Goal: Task Accomplishment & Management: Use online tool/utility

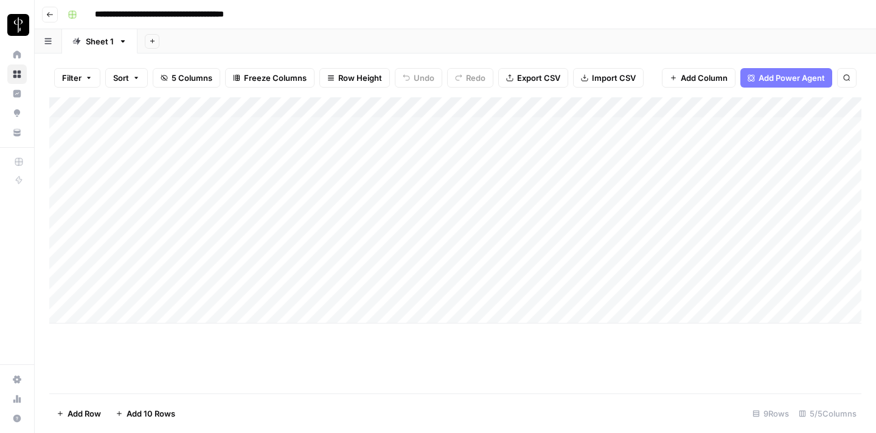
click at [323, 296] on div "Add Column" at bounding box center [455, 210] width 812 height 226
click at [300, 293] on div "Add Column" at bounding box center [455, 210] width 812 height 226
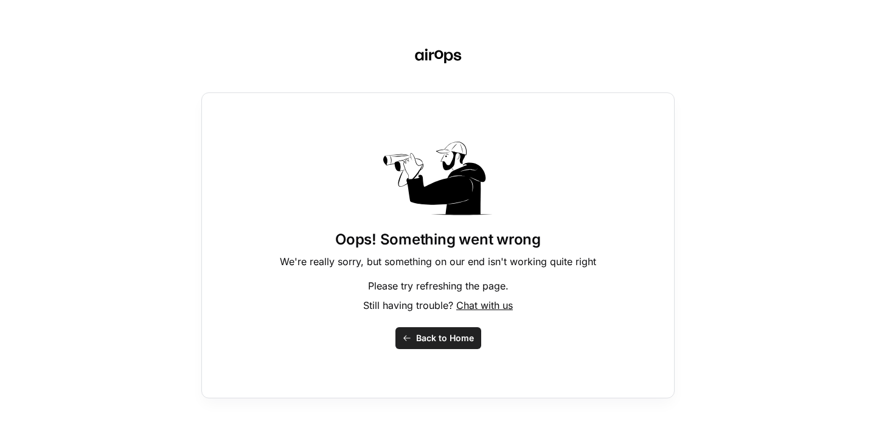
click at [427, 348] on button "Back to Home" at bounding box center [439, 338] width 86 height 22
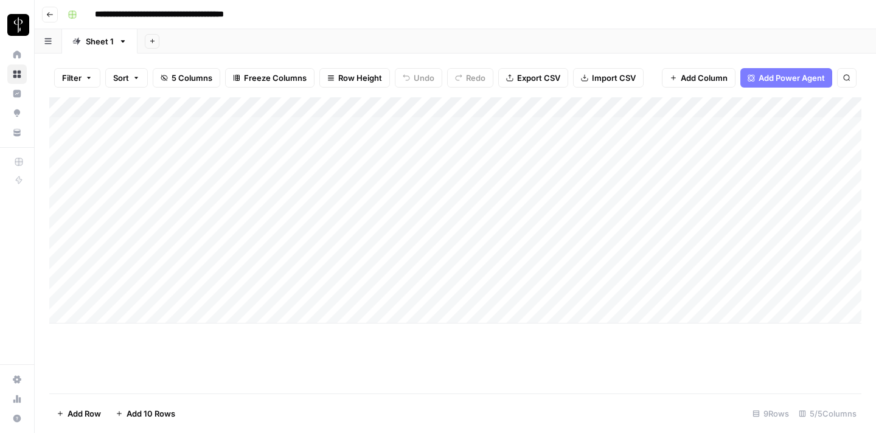
click at [320, 297] on div "Add Column" at bounding box center [455, 210] width 812 height 226
click at [327, 309] on div "Add Column" at bounding box center [455, 210] width 812 height 226
